Goal: Obtain resource: Download file/media

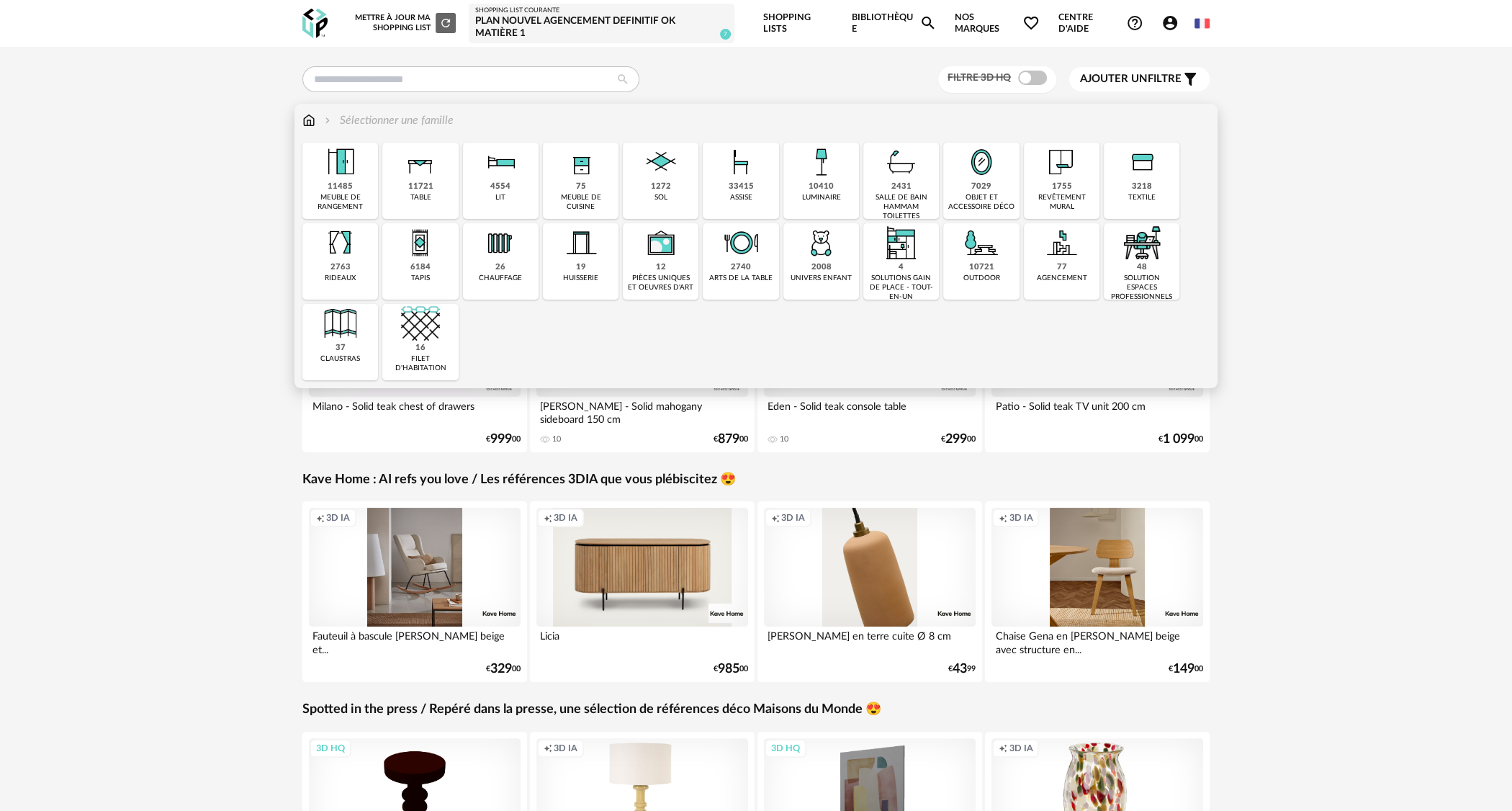
click at [973, 188] on div "7029" at bounding box center [981, 187] width 20 height 11
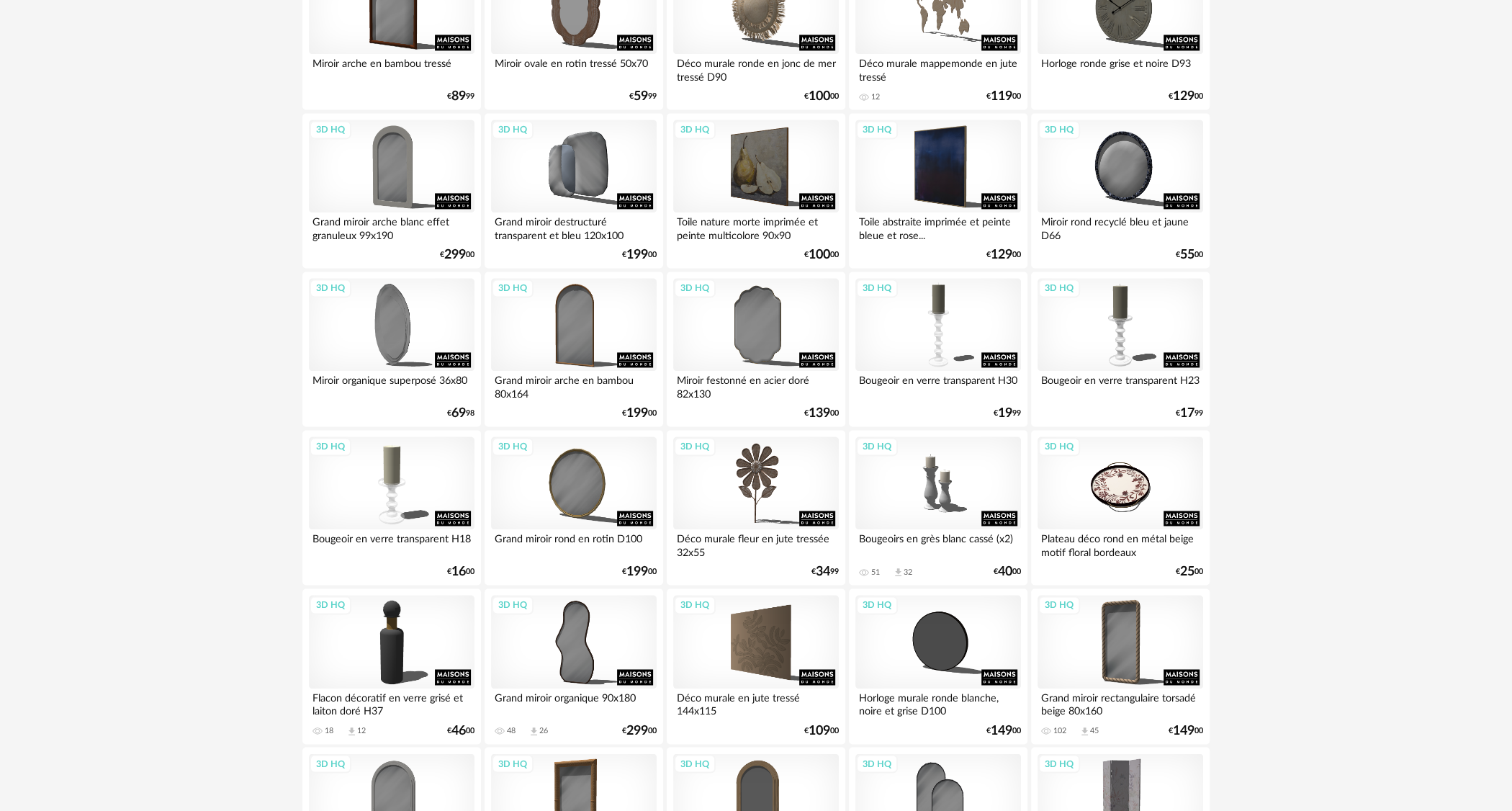
scroll to position [2017, 0]
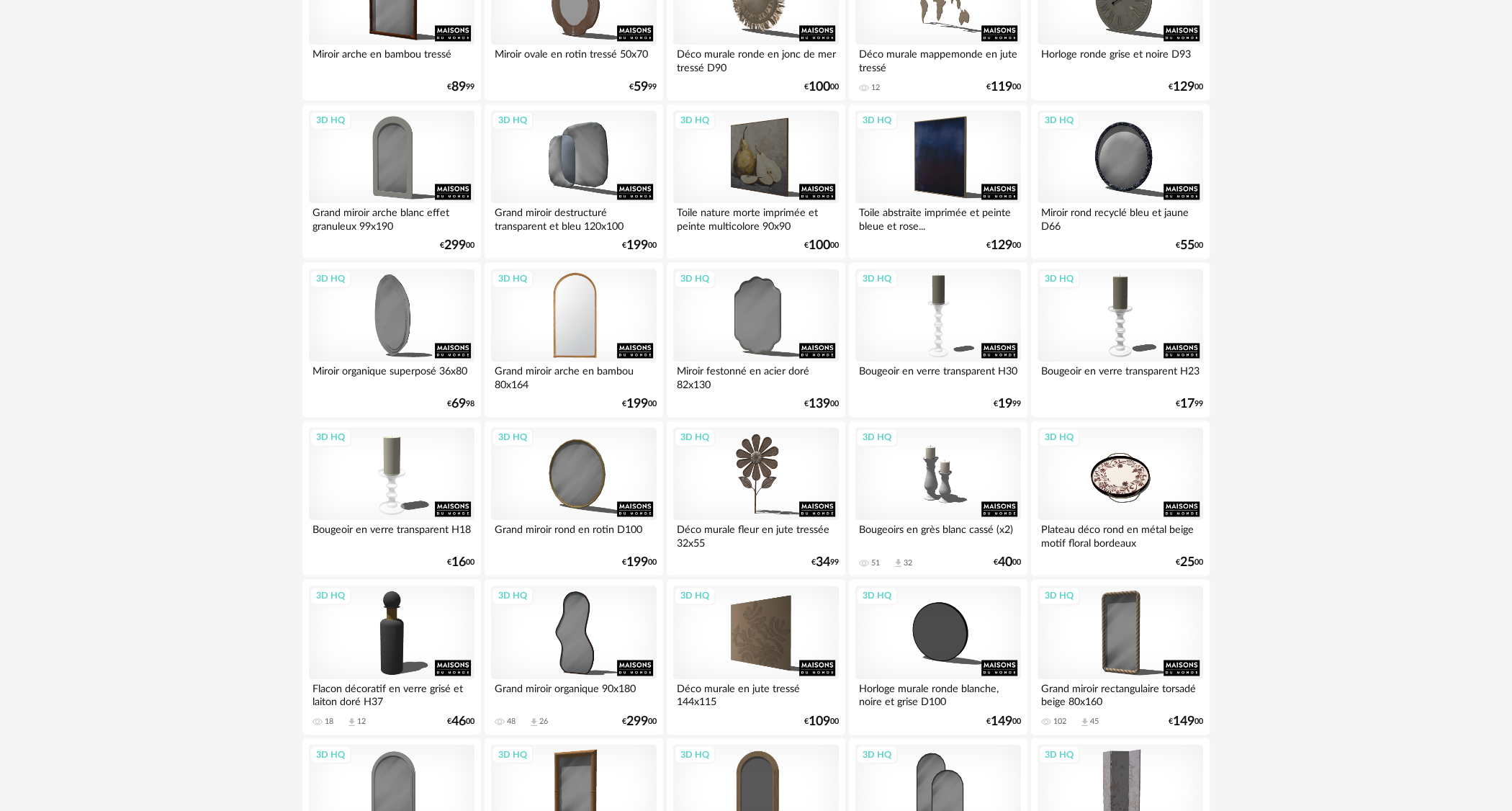
click at [566, 334] on div "3D HQ" at bounding box center [574, 315] width 165 height 93
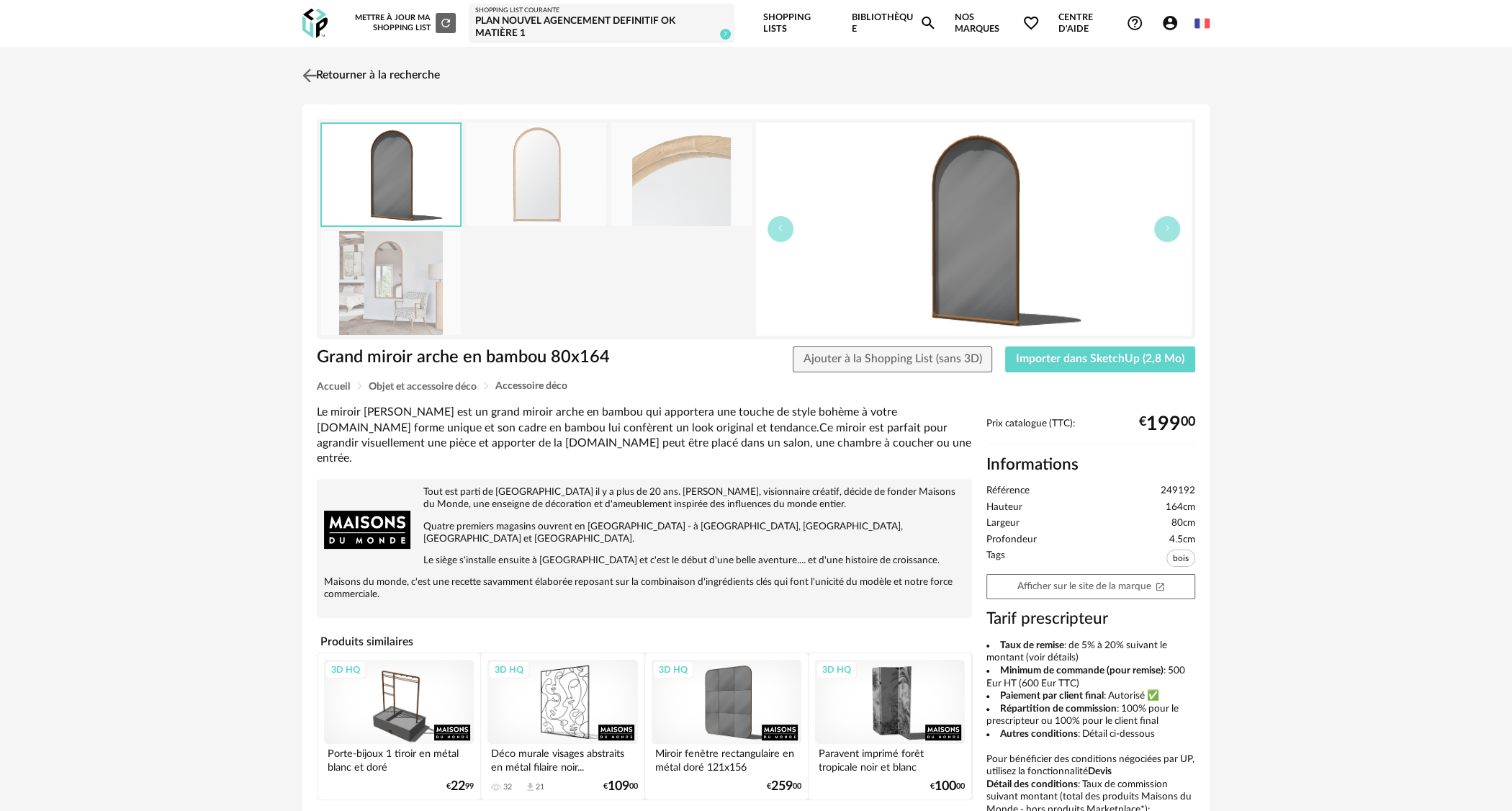
click at [426, 74] on link "Retourner à la recherche" at bounding box center [369, 75] width 141 height 32
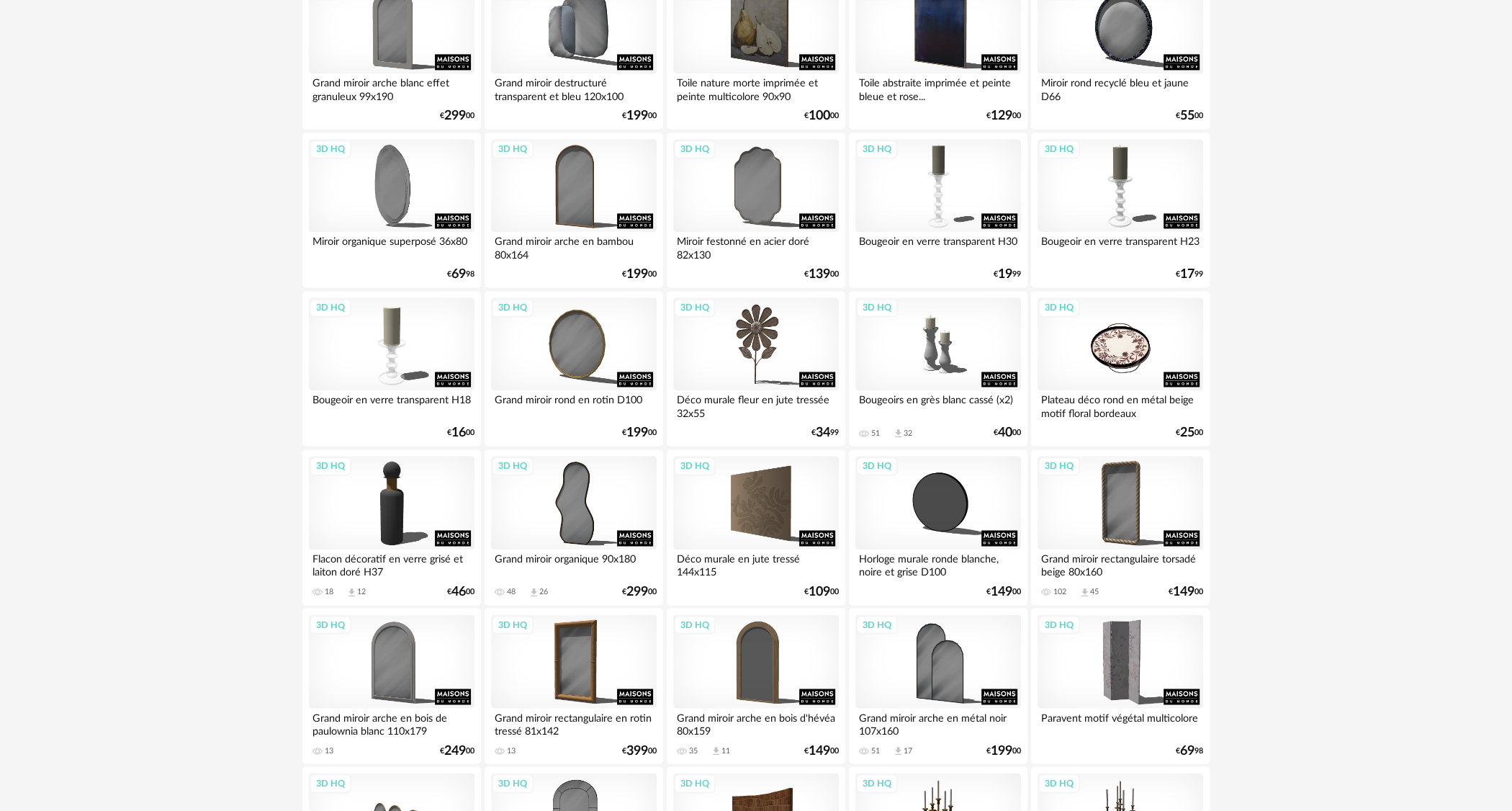
scroll to position [2161, 0]
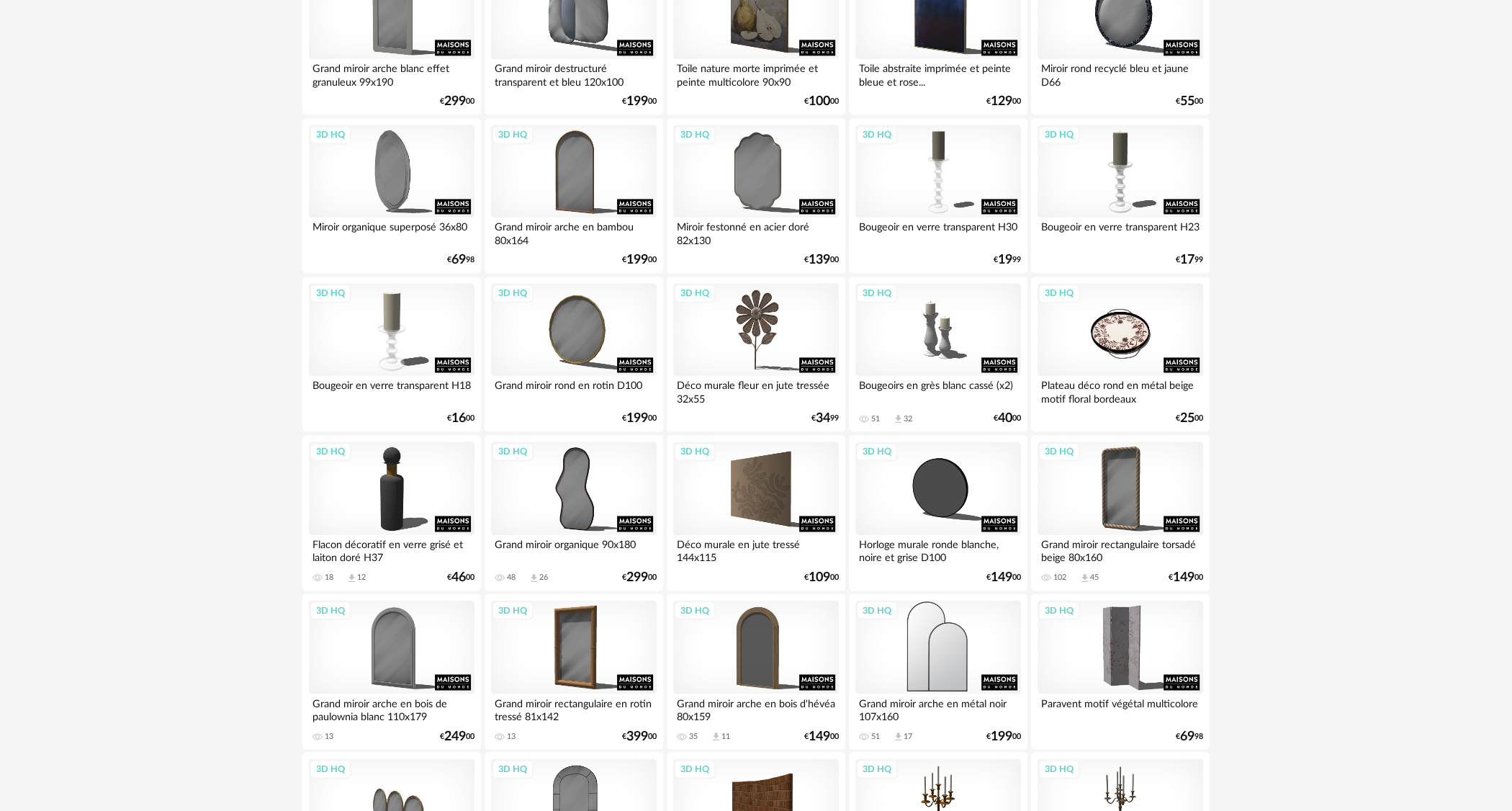
click at [945, 664] on div "3D HQ" at bounding box center [938, 647] width 165 height 93
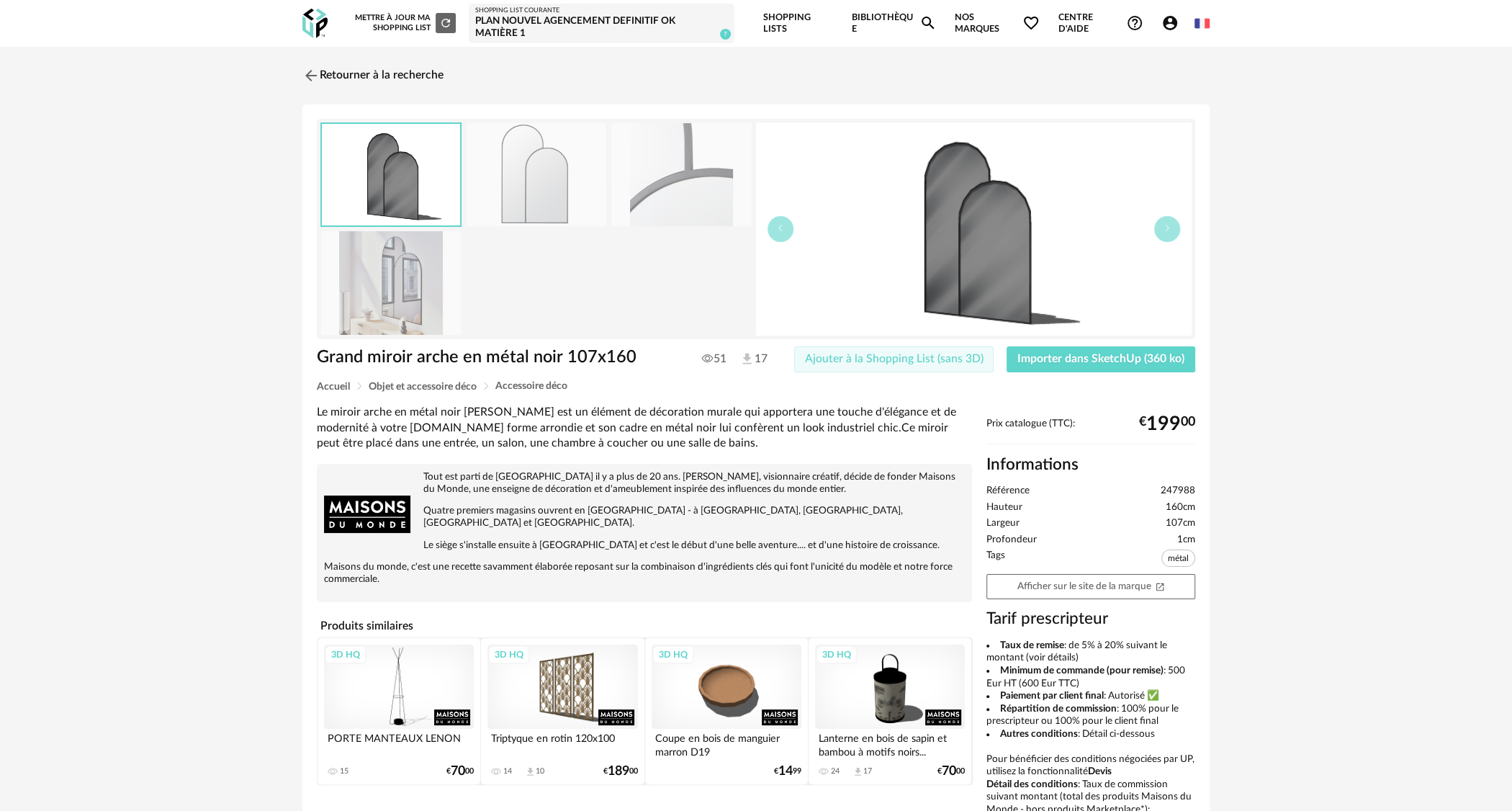
click at [971, 358] on span "Ajouter à la Shopping List (sans 3D)" at bounding box center [895, 359] width 179 height 12
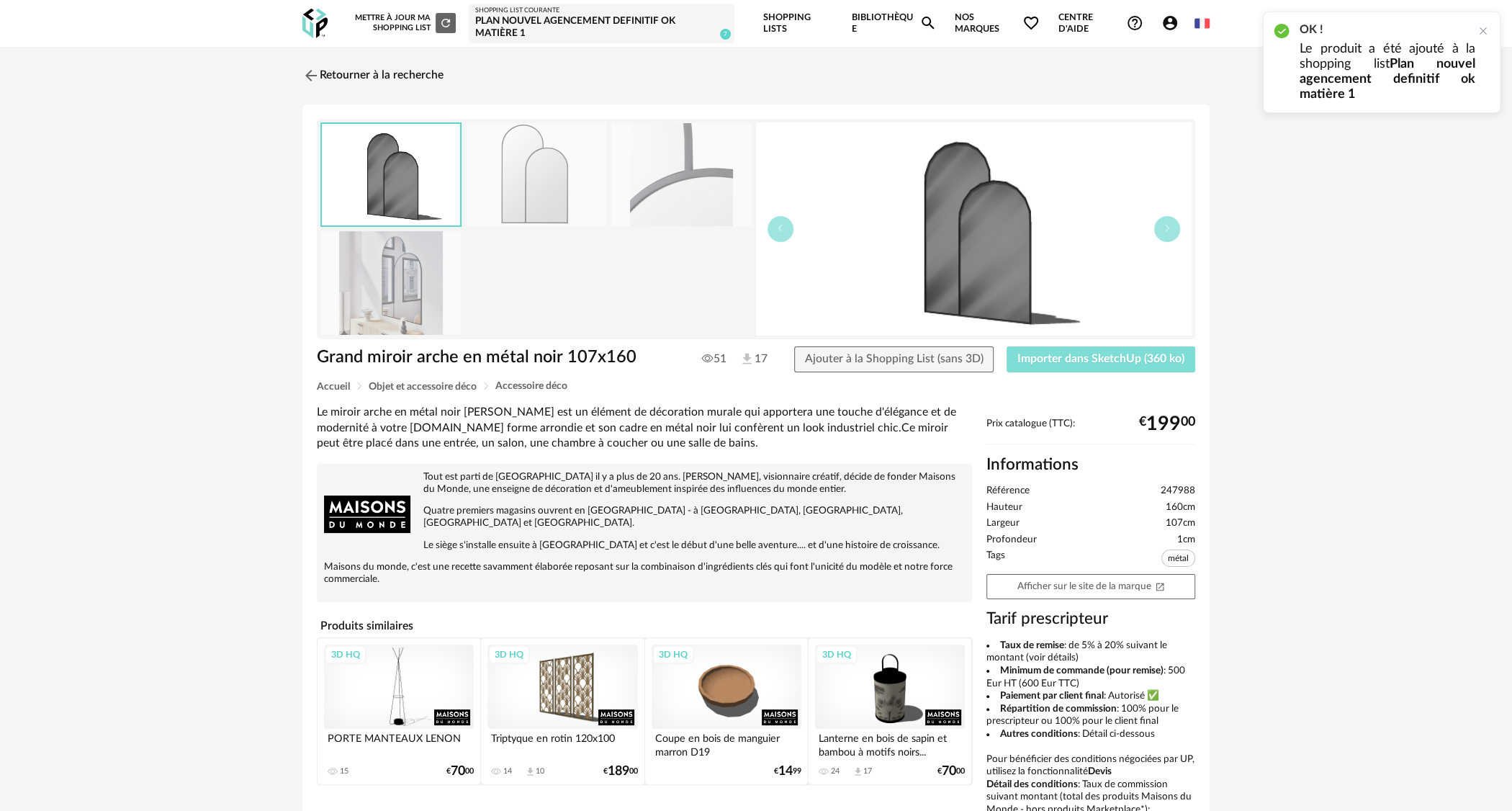
click at [1104, 366] on button "Importer dans SketchUp (360 ko)" at bounding box center [1101, 359] width 189 height 26
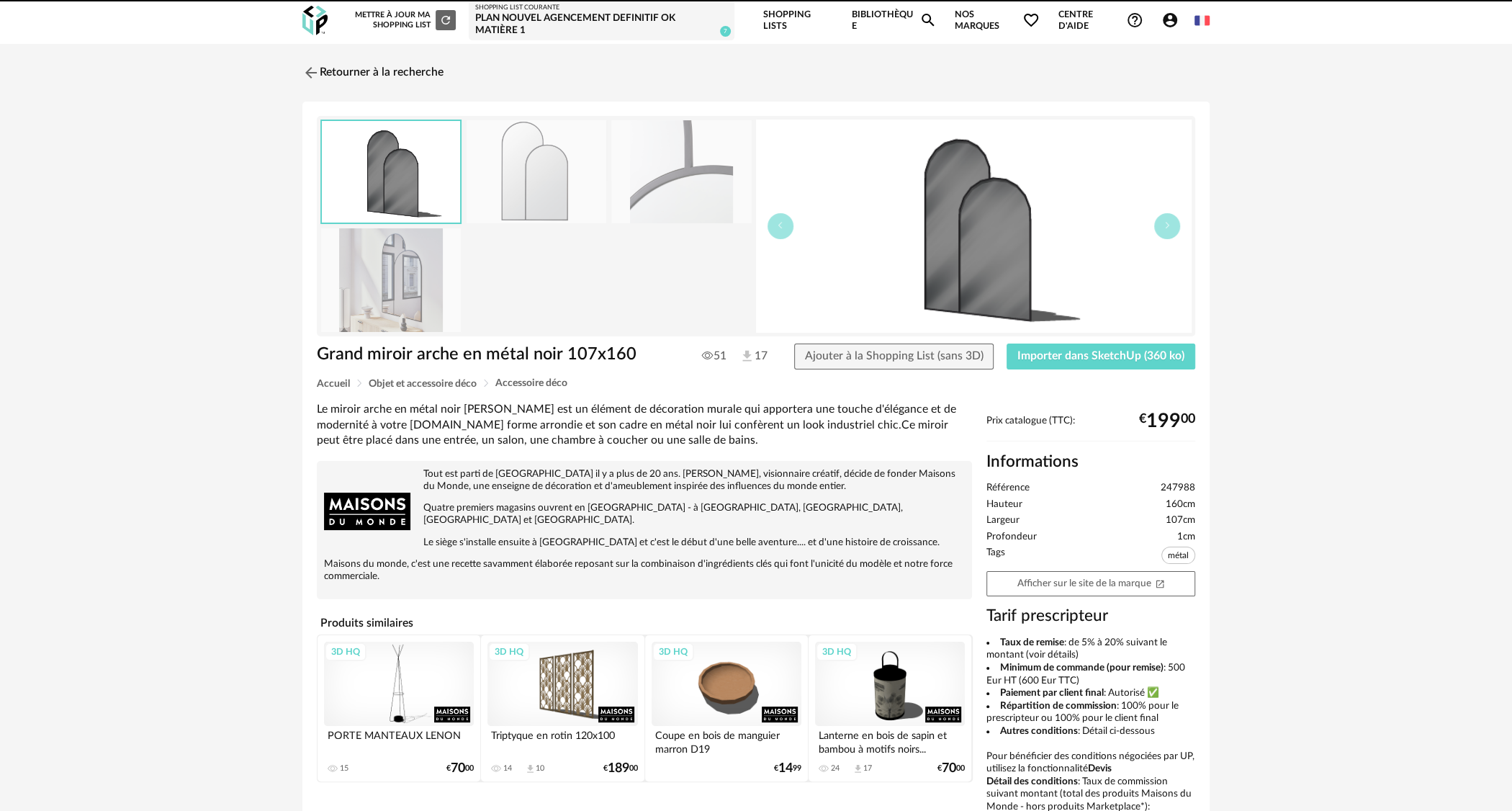
drag, startPoint x: 312, startPoint y: 335, endPoint x: 309, endPoint y: 343, distance: 8.5
